Goal: Communication & Community: Answer question/provide support

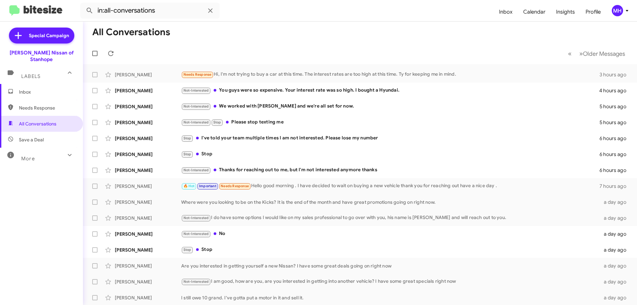
click at [42, 89] on span "Inbox" at bounding box center [47, 92] width 56 height 7
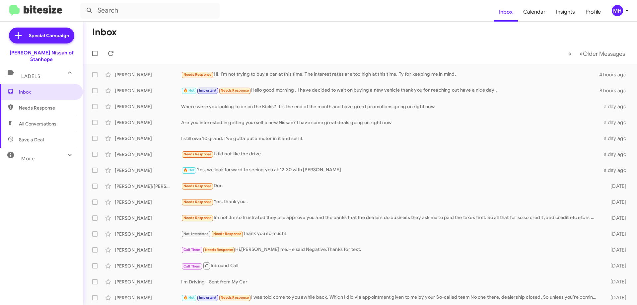
click at [38, 120] on span "All Conversations" at bounding box center [37, 123] width 37 height 7
type input "in:all-conversations"
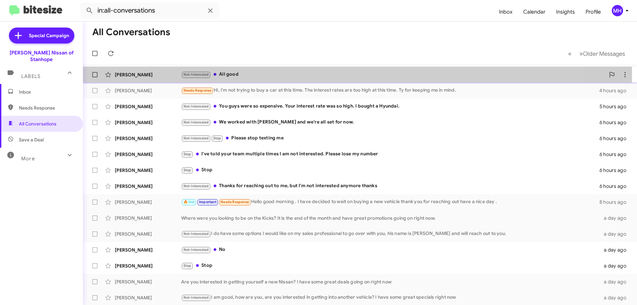
click at [229, 74] on div "Not-Interested All good" at bounding box center [393, 75] width 424 height 8
